Goal: Transaction & Acquisition: Purchase product/service

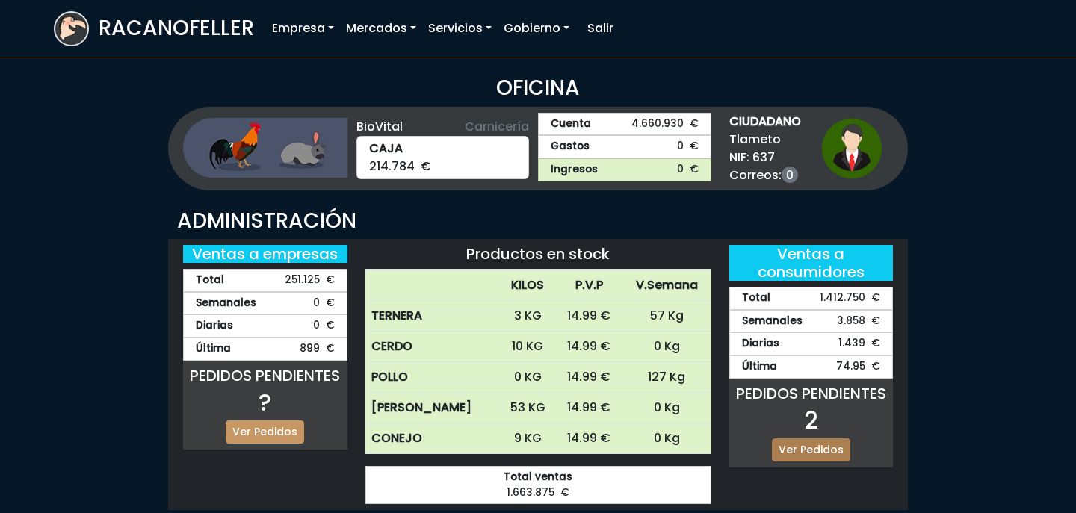
click at [807, 453] on link "Ver Pedidos" at bounding box center [811, 449] width 78 height 23
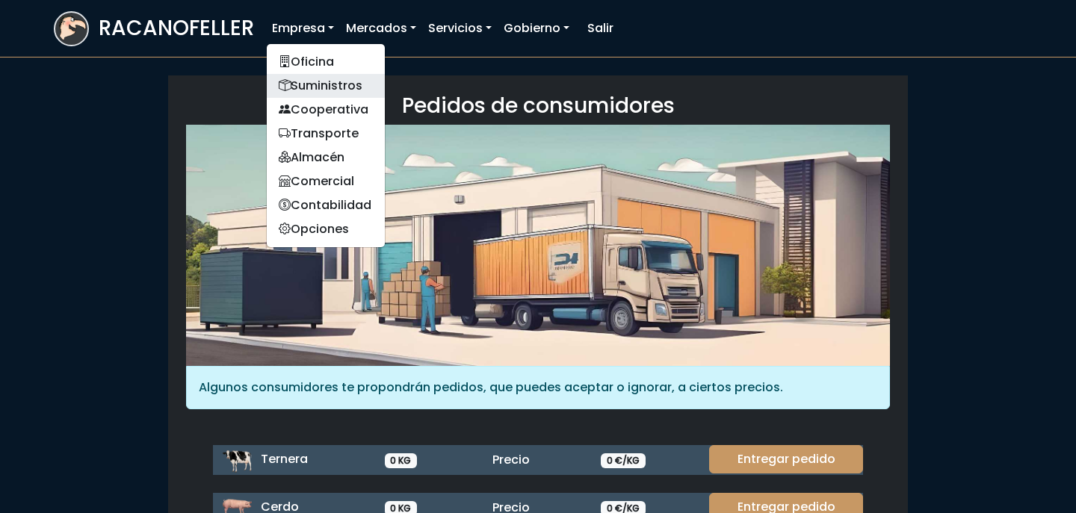
click at [326, 85] on link "Suministros" at bounding box center [326, 86] width 118 height 24
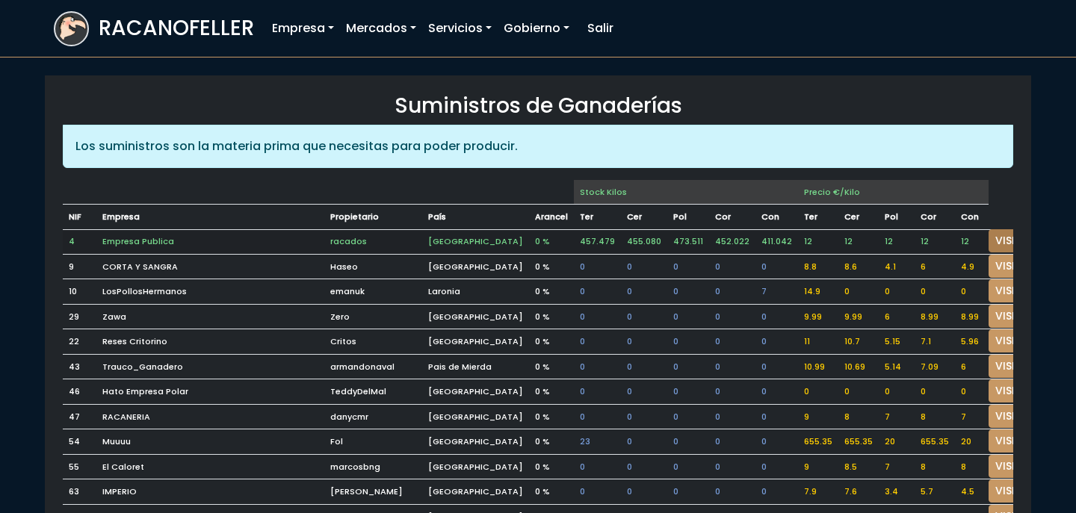
click at [988, 238] on link "VISITAR" at bounding box center [1015, 240] width 54 height 23
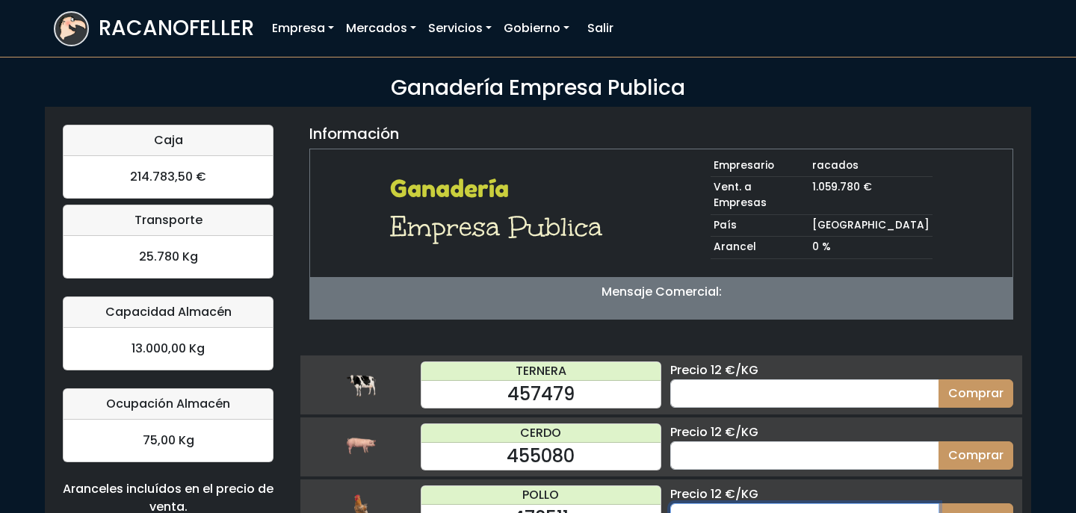
click at [791, 503] on input "number" at bounding box center [804, 517] width 269 height 28
type input "10"
click at [938, 503] on button "Comprar" at bounding box center [975, 517] width 75 height 28
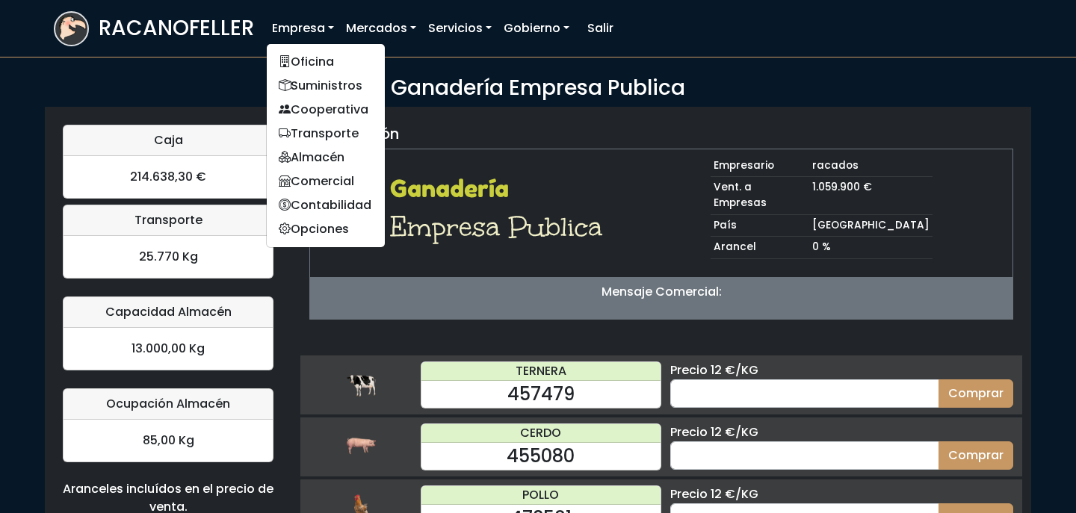
click at [323, 43] on ul "Oficina Suministros Cooperativa Transporte Almacén Comercial Contabilidad Opcio…" at bounding box center [326, 145] width 120 height 205
click at [323, 53] on link "Oficina" at bounding box center [326, 62] width 118 height 24
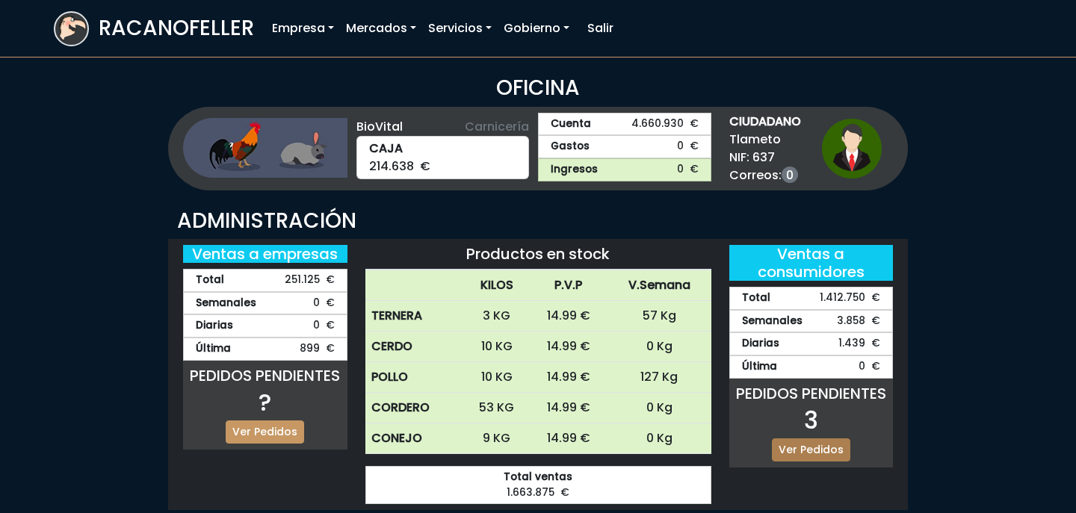
click at [820, 445] on link "Ver Pedidos" at bounding box center [811, 449] width 78 height 23
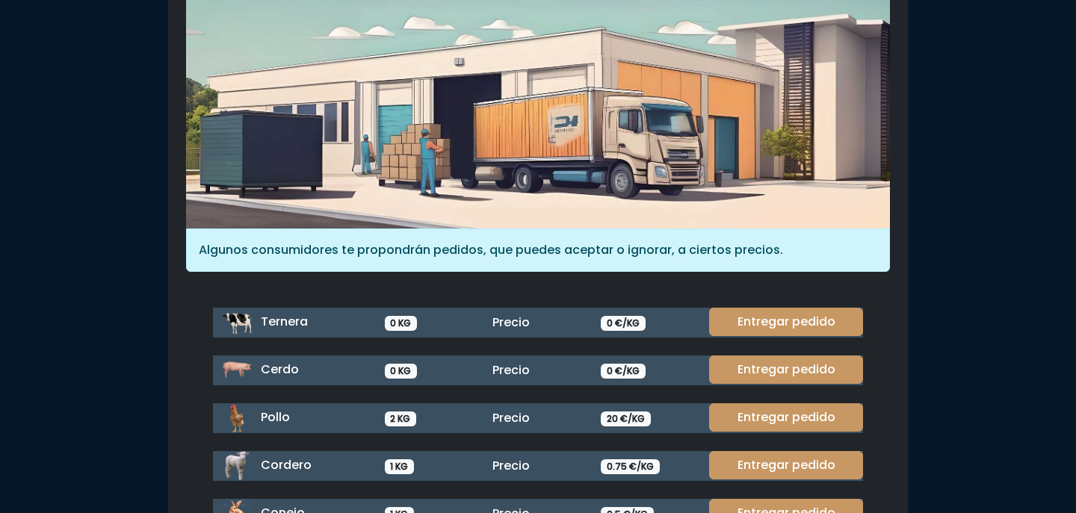
scroll to position [138, 0]
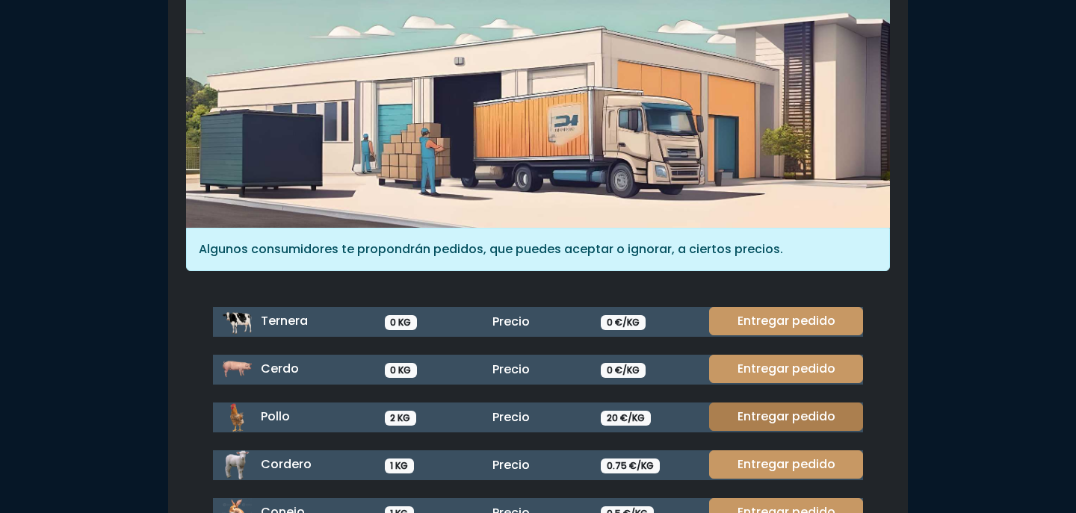
click at [815, 412] on link "Entregar pedido" at bounding box center [786, 417] width 154 height 28
